Goal: Transaction & Acquisition: Purchase product/service

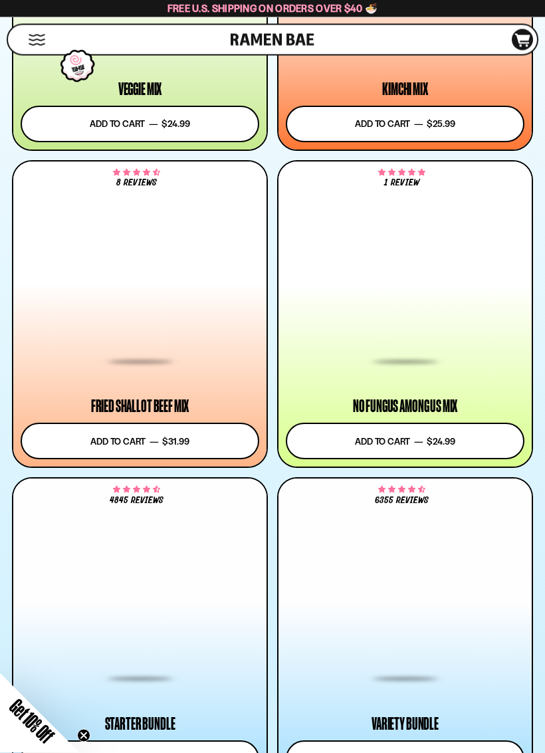
scroll to position [1265, 0]
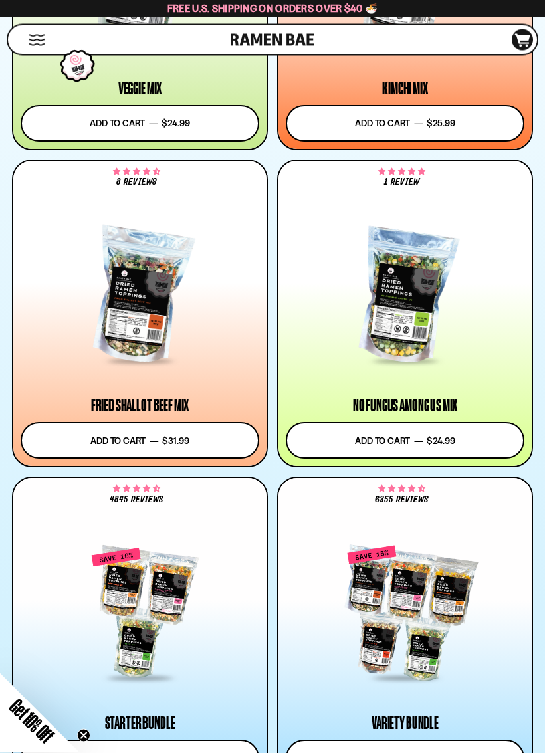
click at [182, 350] on div at bounding box center [140, 297] width 239 height 132
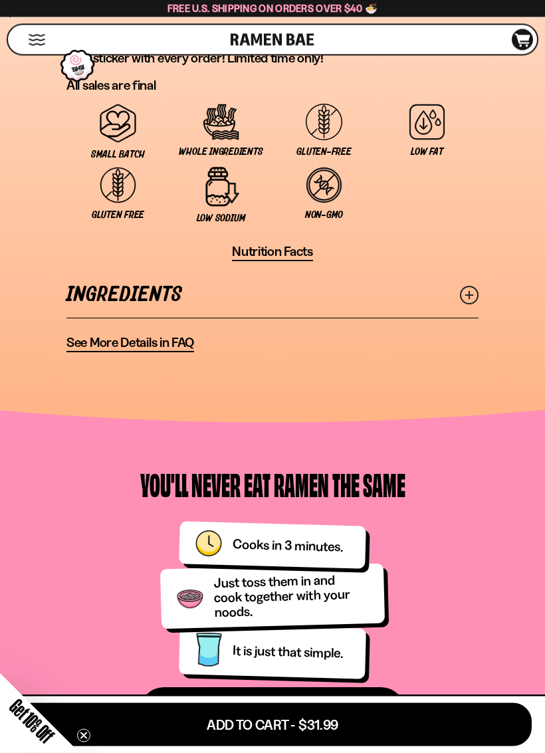
scroll to position [1338, 0]
click at [142, 345] on span "See More Details in FAQ" at bounding box center [130, 342] width 128 height 17
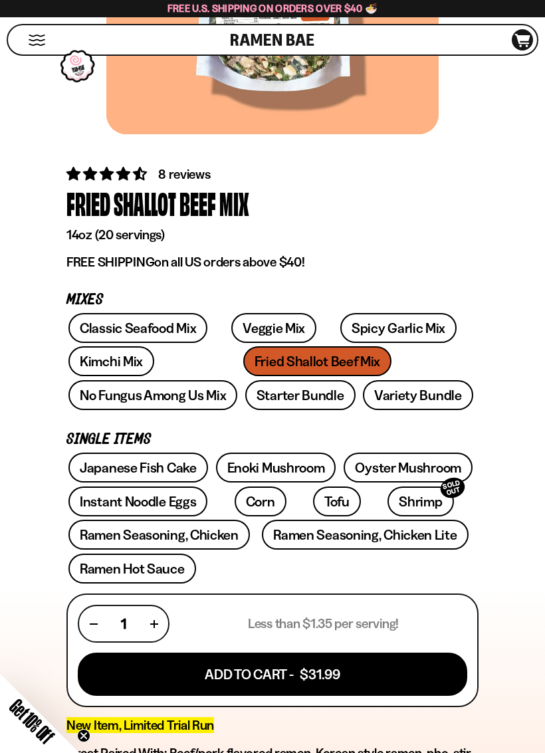
scroll to position [299, 0]
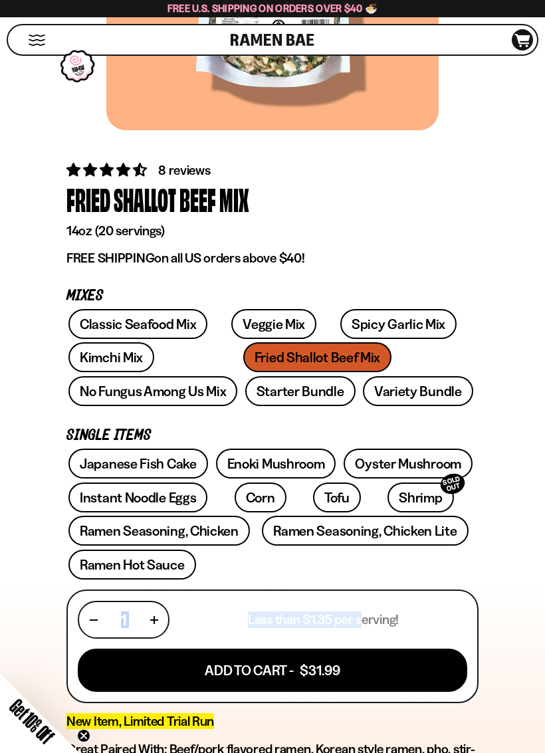
click at [412, 533] on link "Ramen Seasoning, Chicken Lite" at bounding box center [365, 531] width 206 height 30
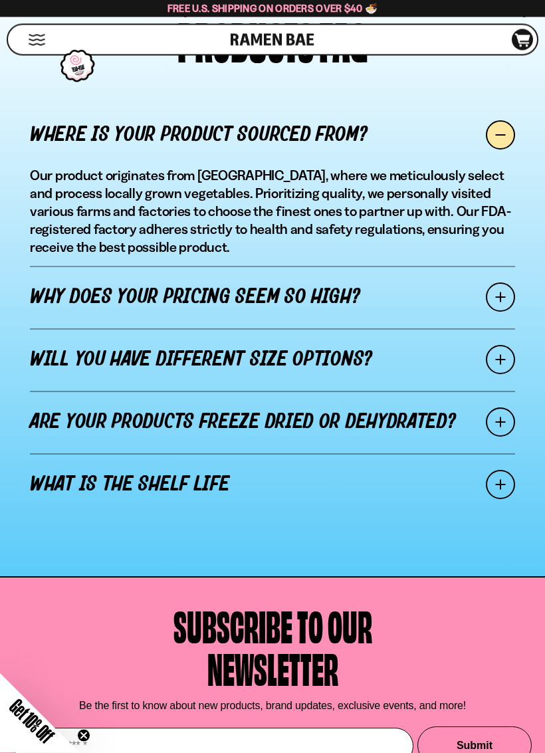
scroll to position [1107, 0]
click at [502, 301] on span at bounding box center [500, 297] width 29 height 29
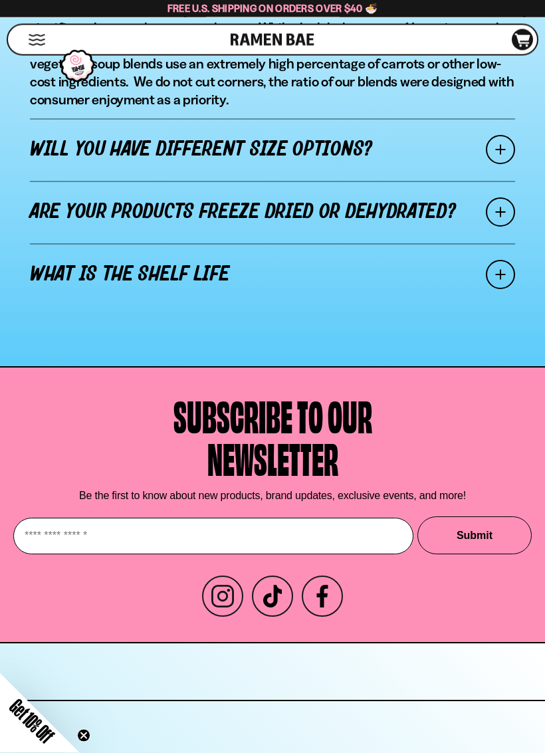
scroll to position [1353, 0]
click at [496, 223] on span at bounding box center [500, 211] width 29 height 29
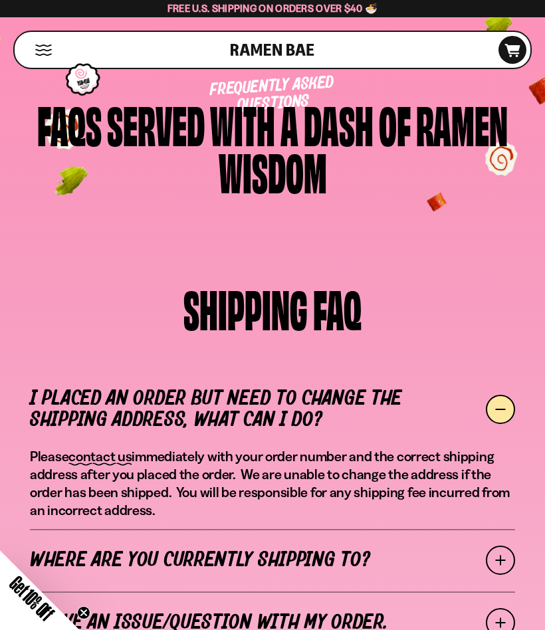
scroll to position [0, 0]
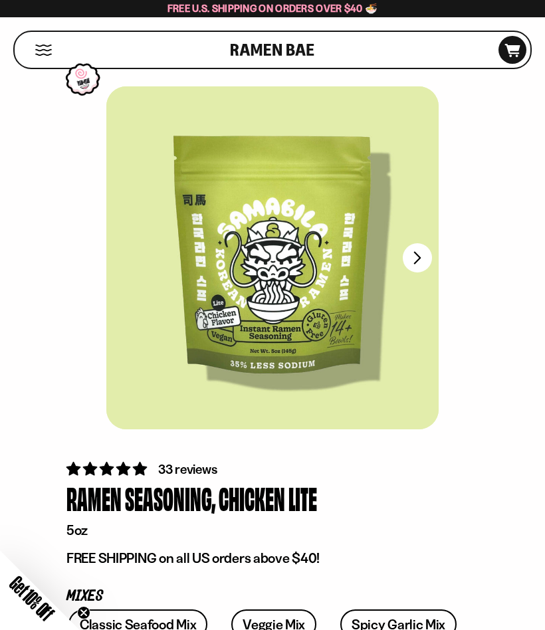
click at [447, 260] on div "FADCB6FD-DFAB-4417-9F21-029242090B77 FADCB6FD-DFAB-4417-9F21-029242090B77" at bounding box center [272, 267] width 533 height 363
click at [418, 267] on button "FADCB6FD-DFAB-4417-9F21-029242090B77" at bounding box center [417, 257] width 29 height 29
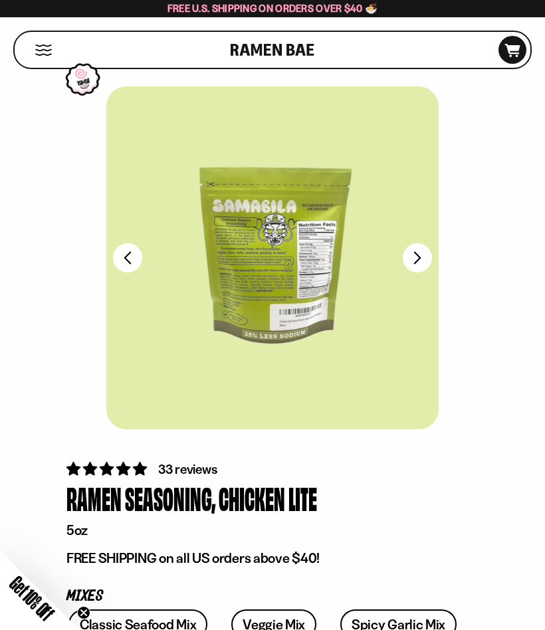
click at [424, 255] on button "FADCB6FD-DFAB-4417-9F21-029242090B77" at bounding box center [417, 257] width 29 height 29
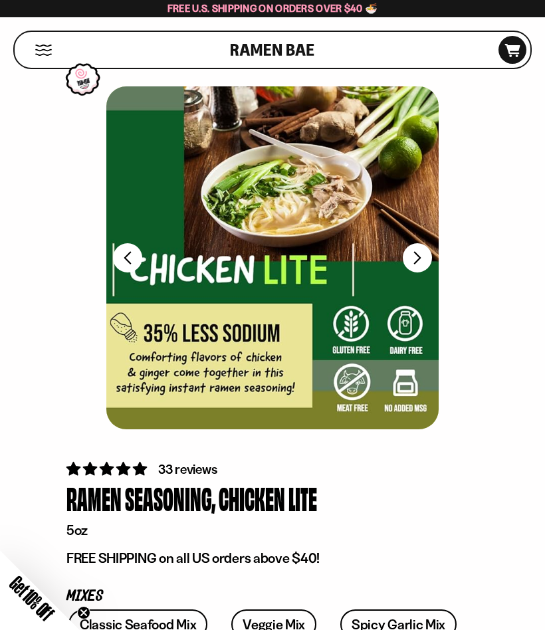
click at [421, 271] on button "FADCB6FD-DFAB-4417-9F21-029242090B77" at bounding box center [417, 257] width 29 height 29
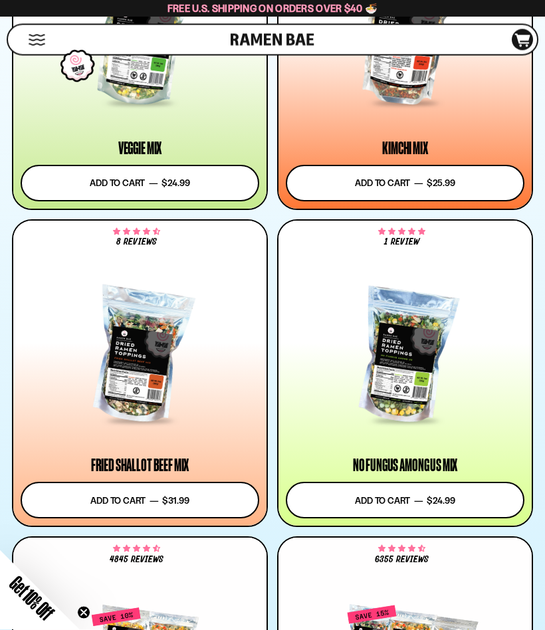
scroll to position [1206, 0]
click at [207, 393] on div at bounding box center [140, 356] width 239 height 132
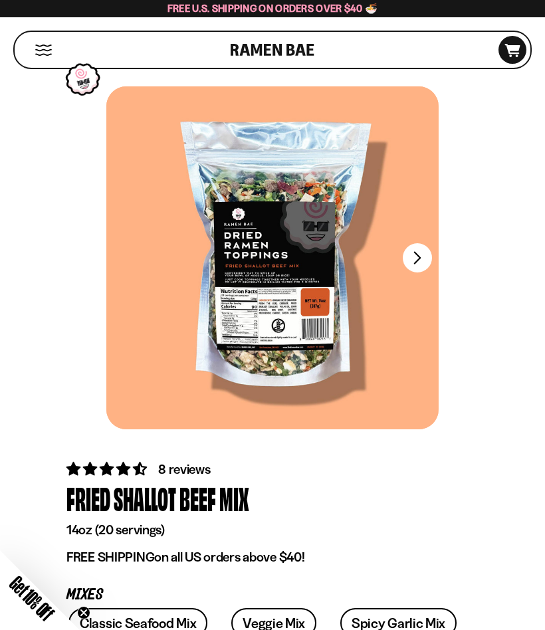
click at [320, 336] on div at bounding box center [272, 257] width 332 height 343
click at [336, 356] on div at bounding box center [272, 257] width 332 height 343
click at [333, 362] on div at bounding box center [272, 257] width 332 height 343
click at [421, 264] on button "FADCB6FD-DFAB-4417-9F21-029242090B77" at bounding box center [417, 257] width 29 height 29
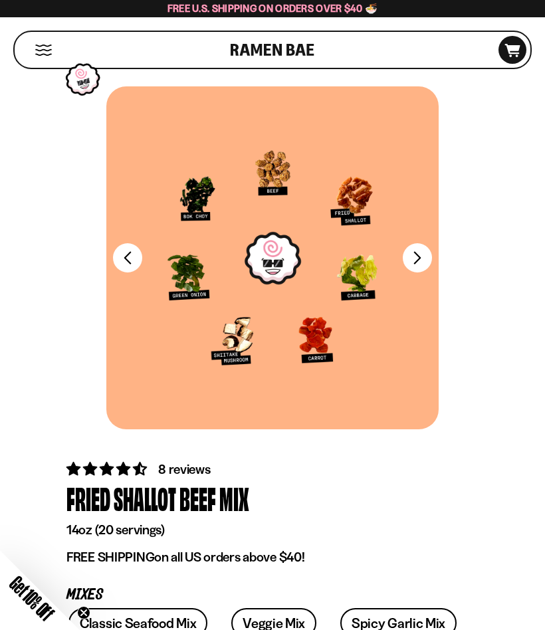
click at [129, 280] on div at bounding box center [272, 257] width 332 height 343
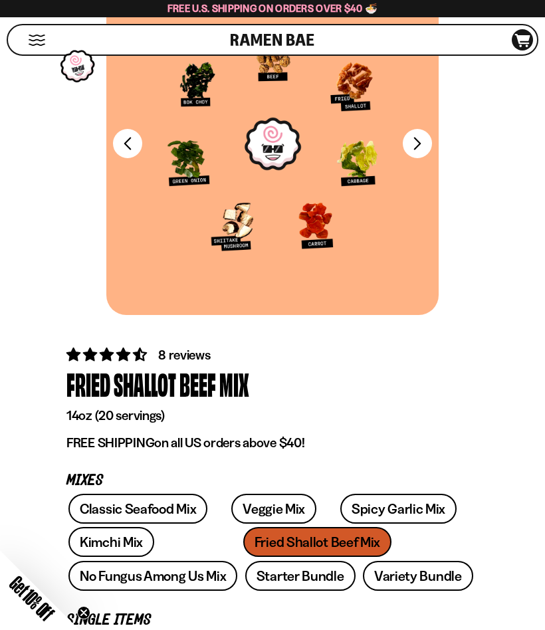
scroll to position [110, 0]
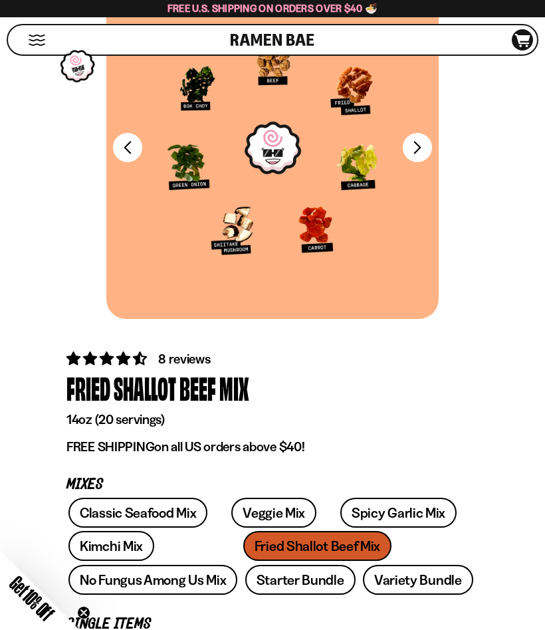
click at [264, 518] on link "Veggie Mix" at bounding box center [273, 513] width 85 height 30
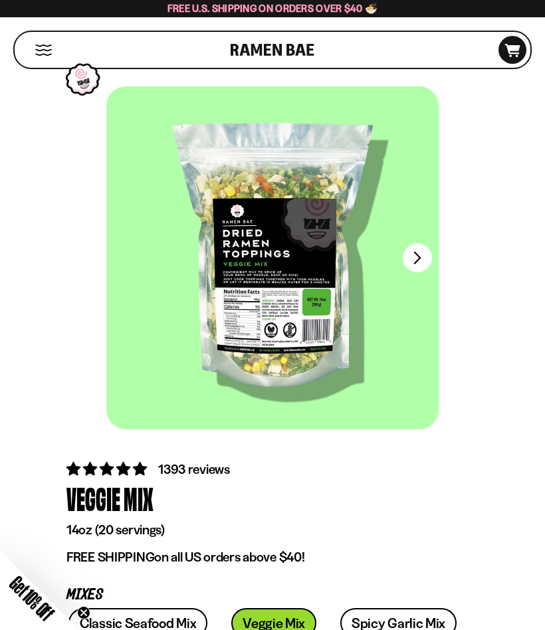
click at [416, 255] on button "FADCB6FD-DFAB-4417-9F21-029242090B77" at bounding box center [417, 257] width 29 height 29
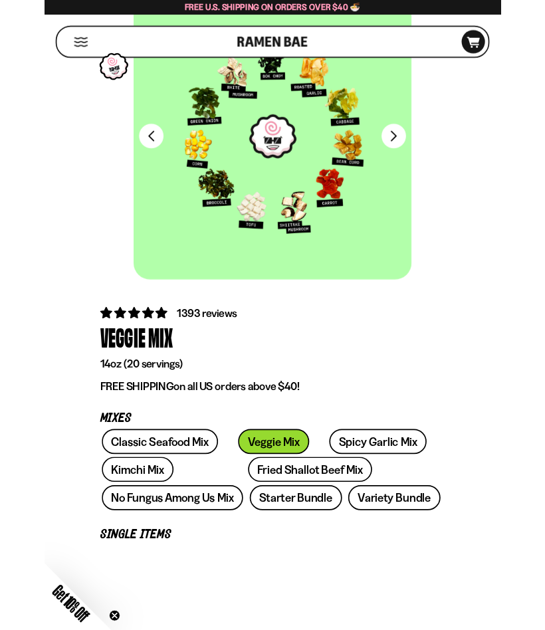
scroll to position [94, 0]
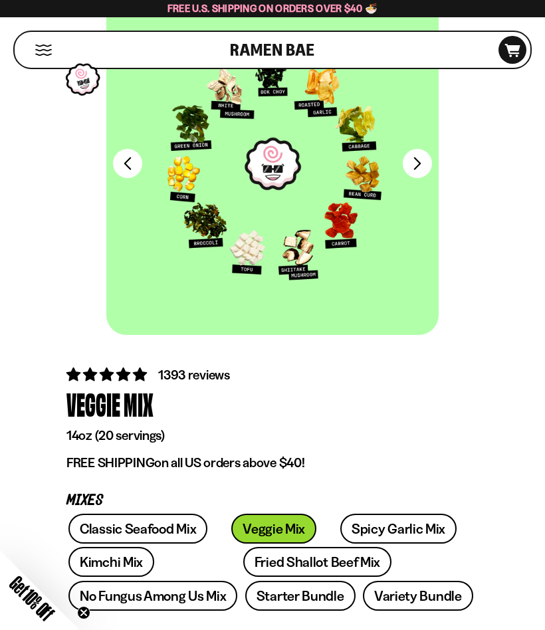
click at [132, 561] on link "Kimchi Mix" at bounding box center [111, 562] width 86 height 30
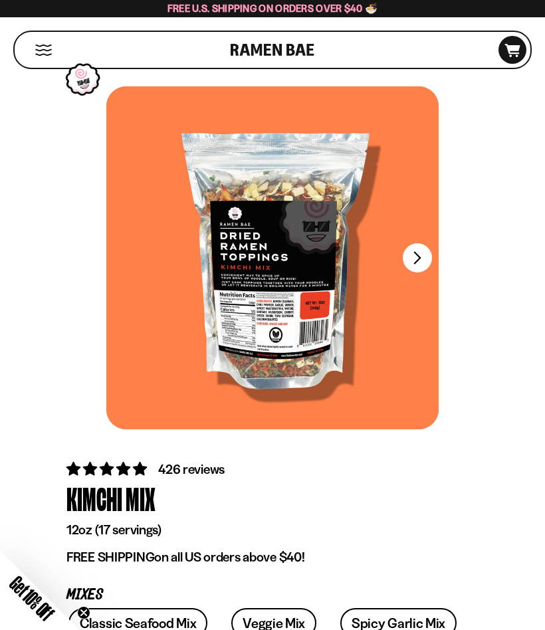
click at [421, 261] on button "FADCB6FD-DFAB-4417-9F21-029242090B77" at bounding box center [417, 257] width 29 height 29
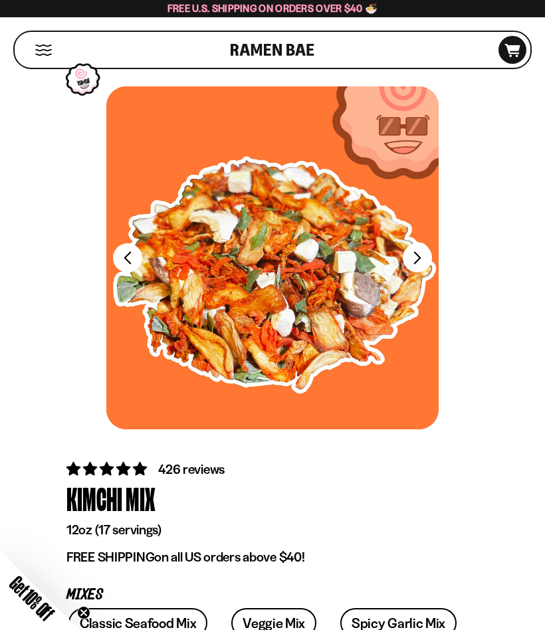
click at [413, 260] on button "FADCB6FD-DFAB-4417-9F21-029242090B77" at bounding box center [417, 257] width 29 height 29
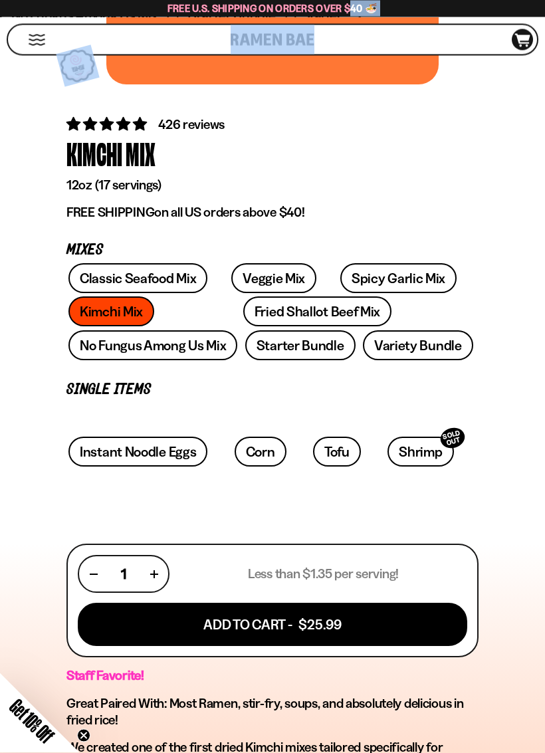
scroll to position [406, 0]
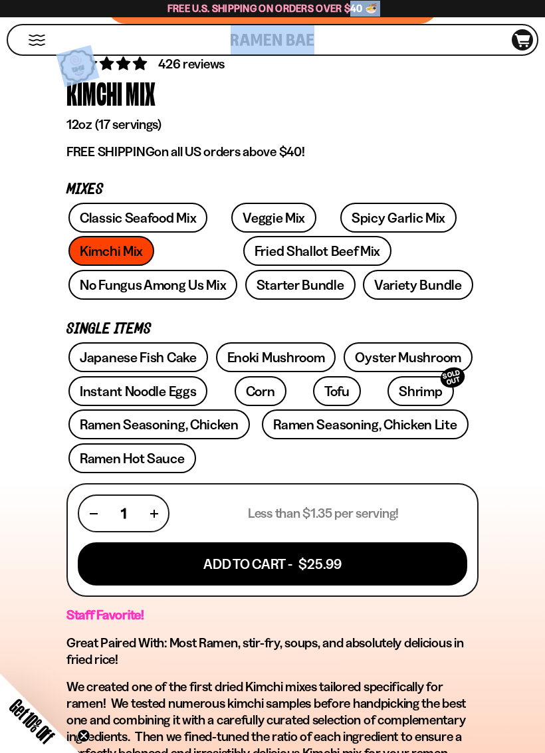
click at [112, 255] on div "Classic Seafood Mix Veggie Mix Spicy Garlic Mix Kimchi Mix Fried Shallot Beef M…" at bounding box center [272, 253] width 412 height 101
click at [376, 567] on button "Add To Cart - $25.99" at bounding box center [273, 564] width 390 height 43
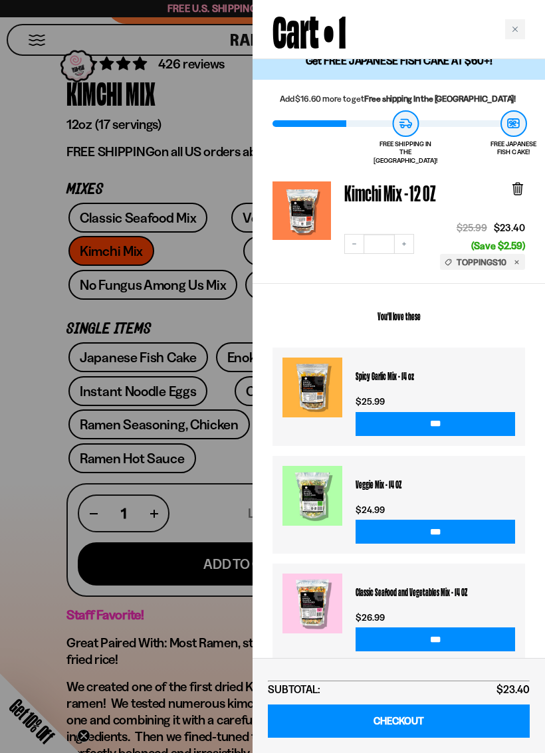
scroll to position [17, 0]
click at [209, 630] on div at bounding box center [272, 376] width 545 height 753
